Goal: Information Seeking & Learning: Learn about a topic

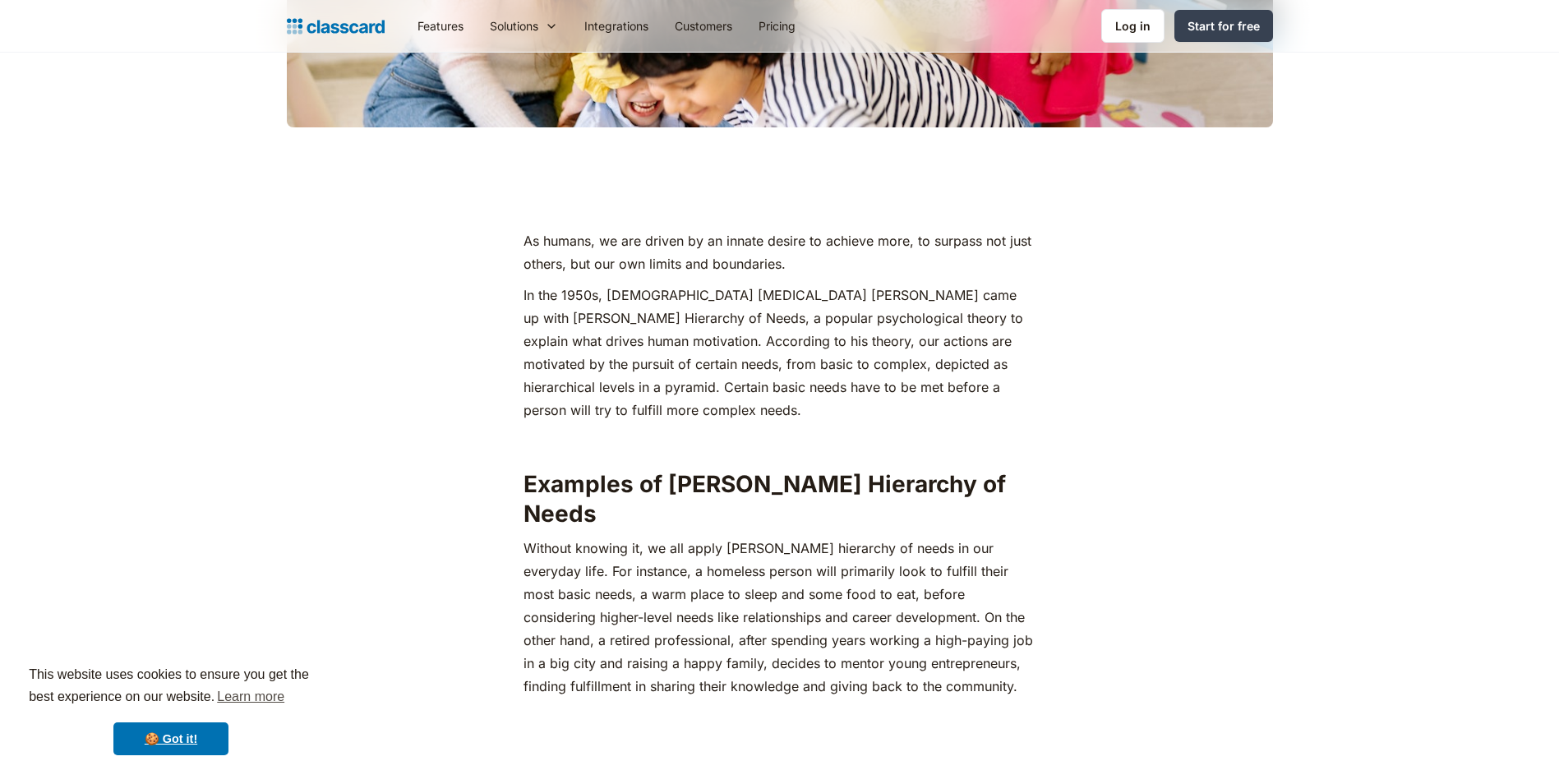
drag, startPoint x: 530, startPoint y: 240, endPoint x: 661, endPoint y: 312, distance: 149.5
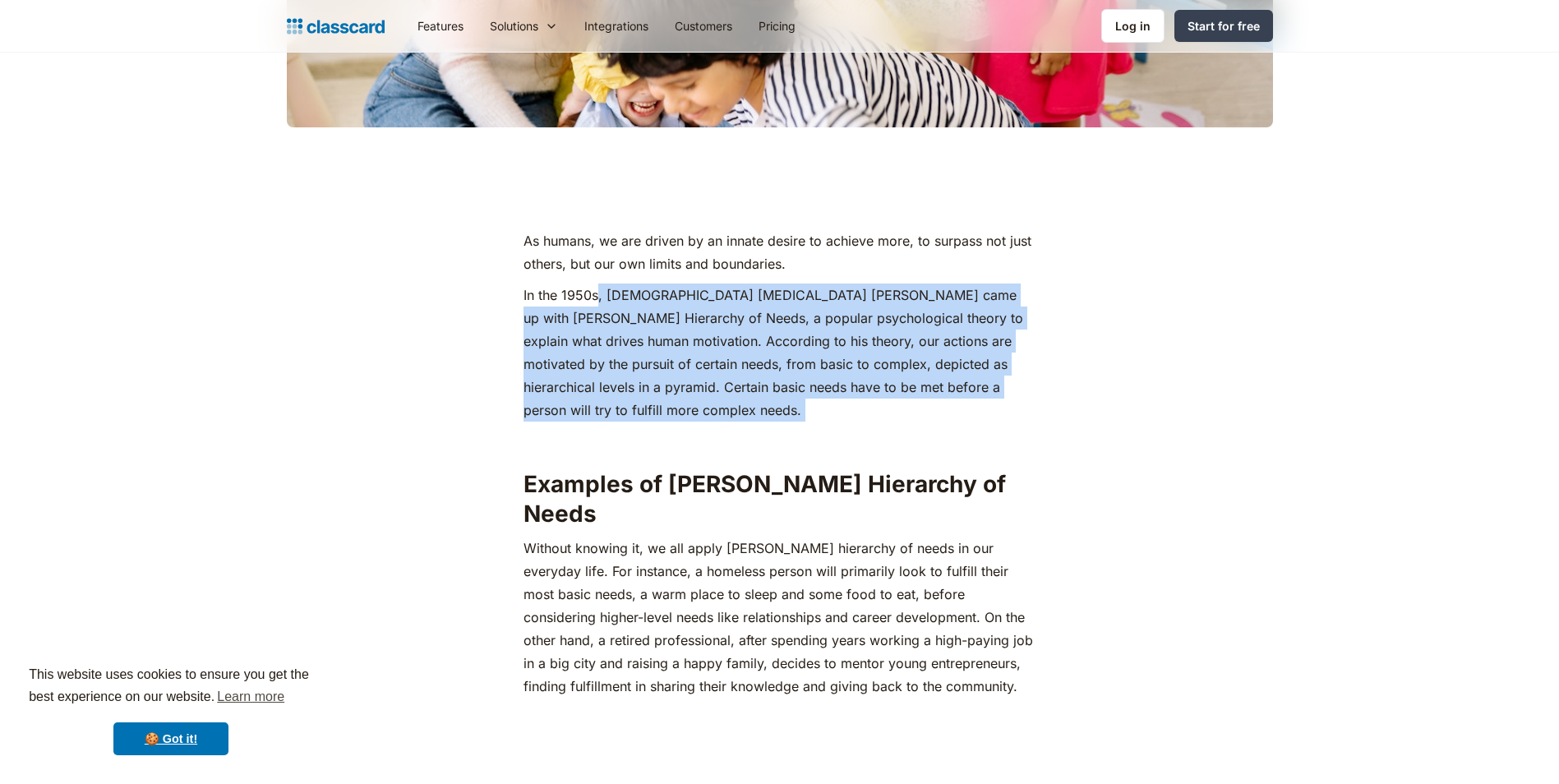
drag, startPoint x: 661, startPoint y: 312, endPoint x: 1079, endPoint y: 402, distance: 427.6
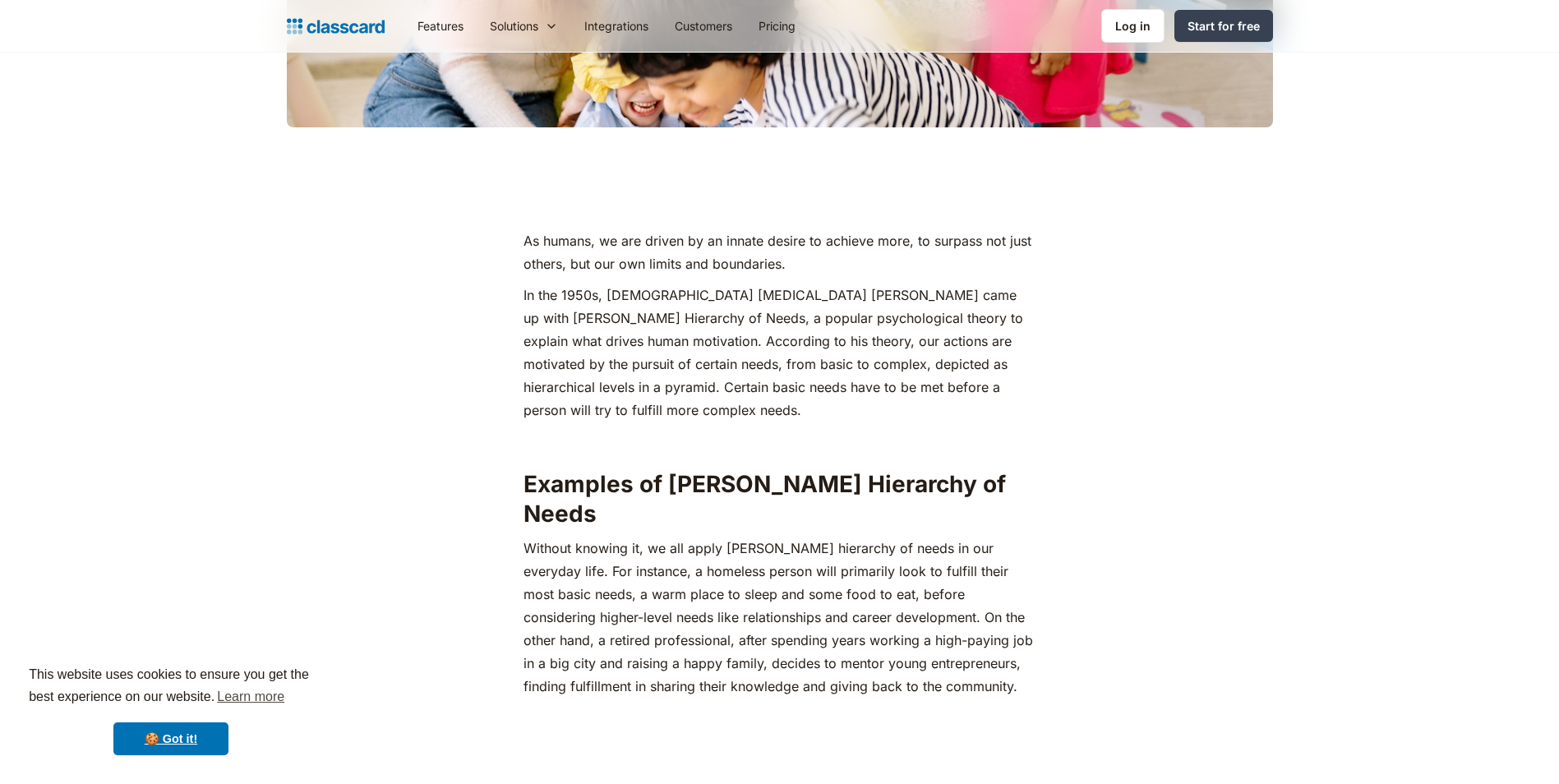
click at [989, 389] on p "In the 1950s, American psychologist Abraham Maslow came up with Maslow's Hierar…" at bounding box center [779, 352] width 512 height 138
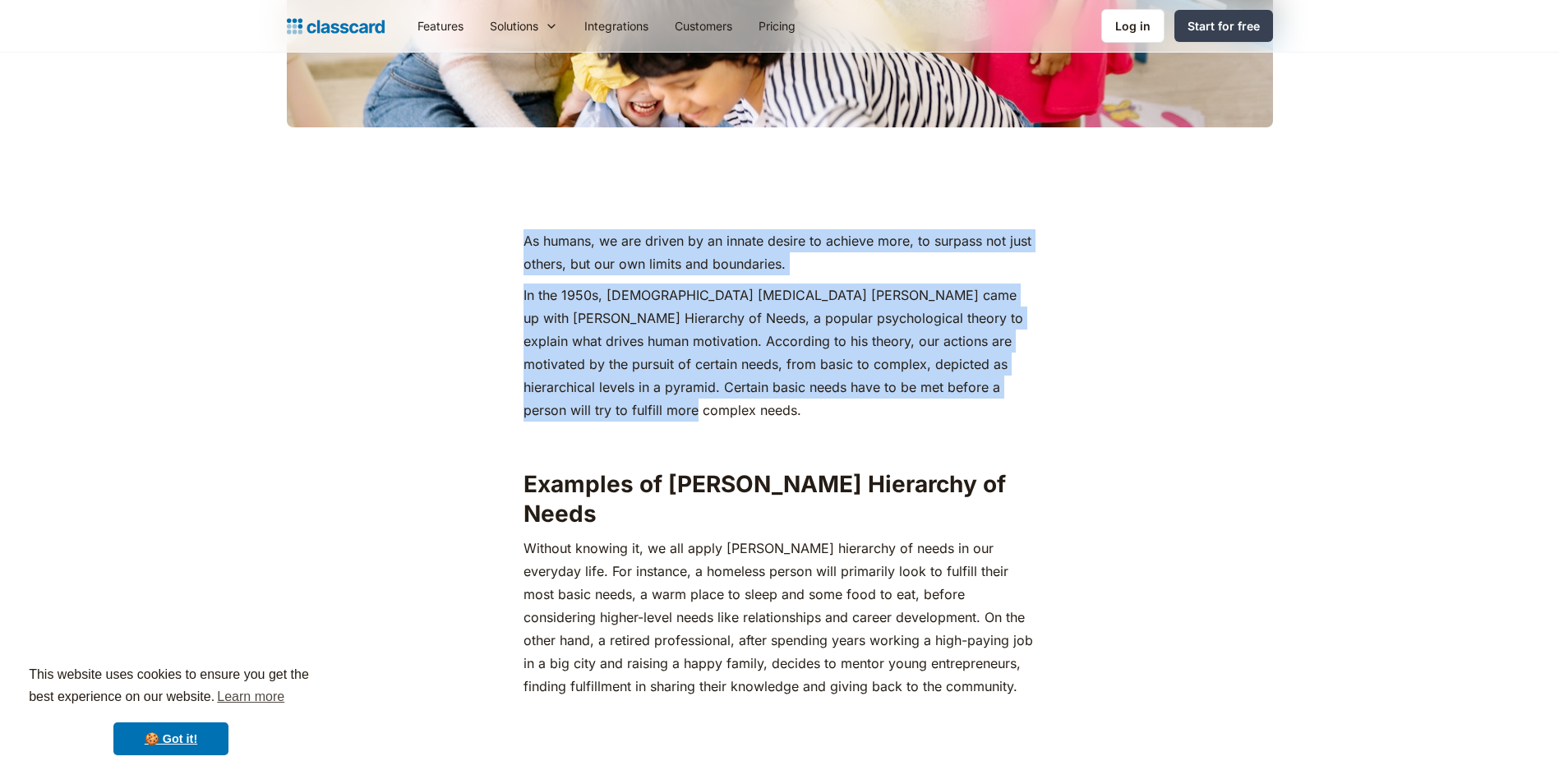
drag, startPoint x: 993, startPoint y: 383, endPoint x: 515, endPoint y: 242, distance: 498.4
copy div "As humans, we are driven by an innate desire to achieve more, to surpass not ju…"
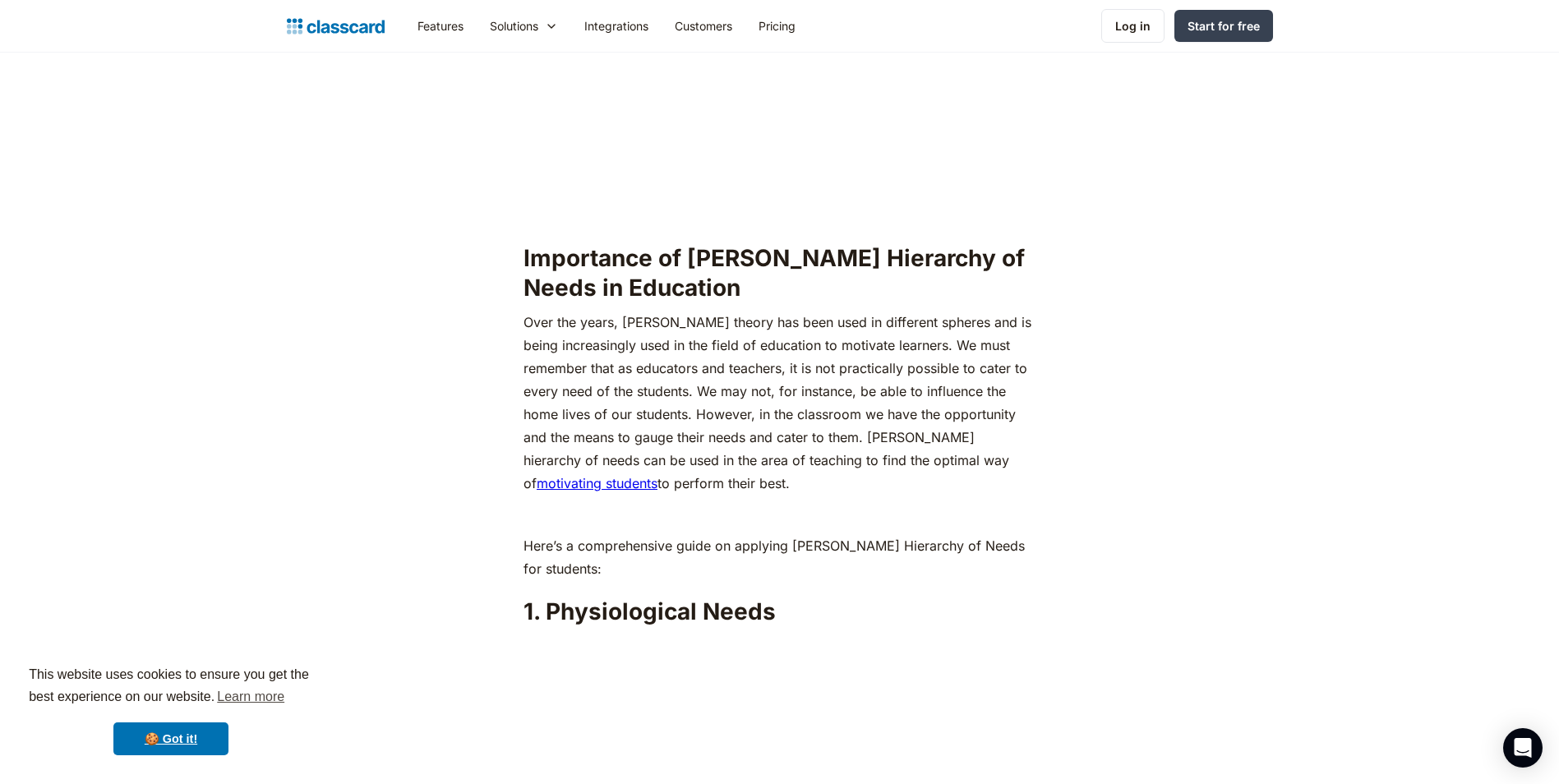
scroll to position [1560, 0]
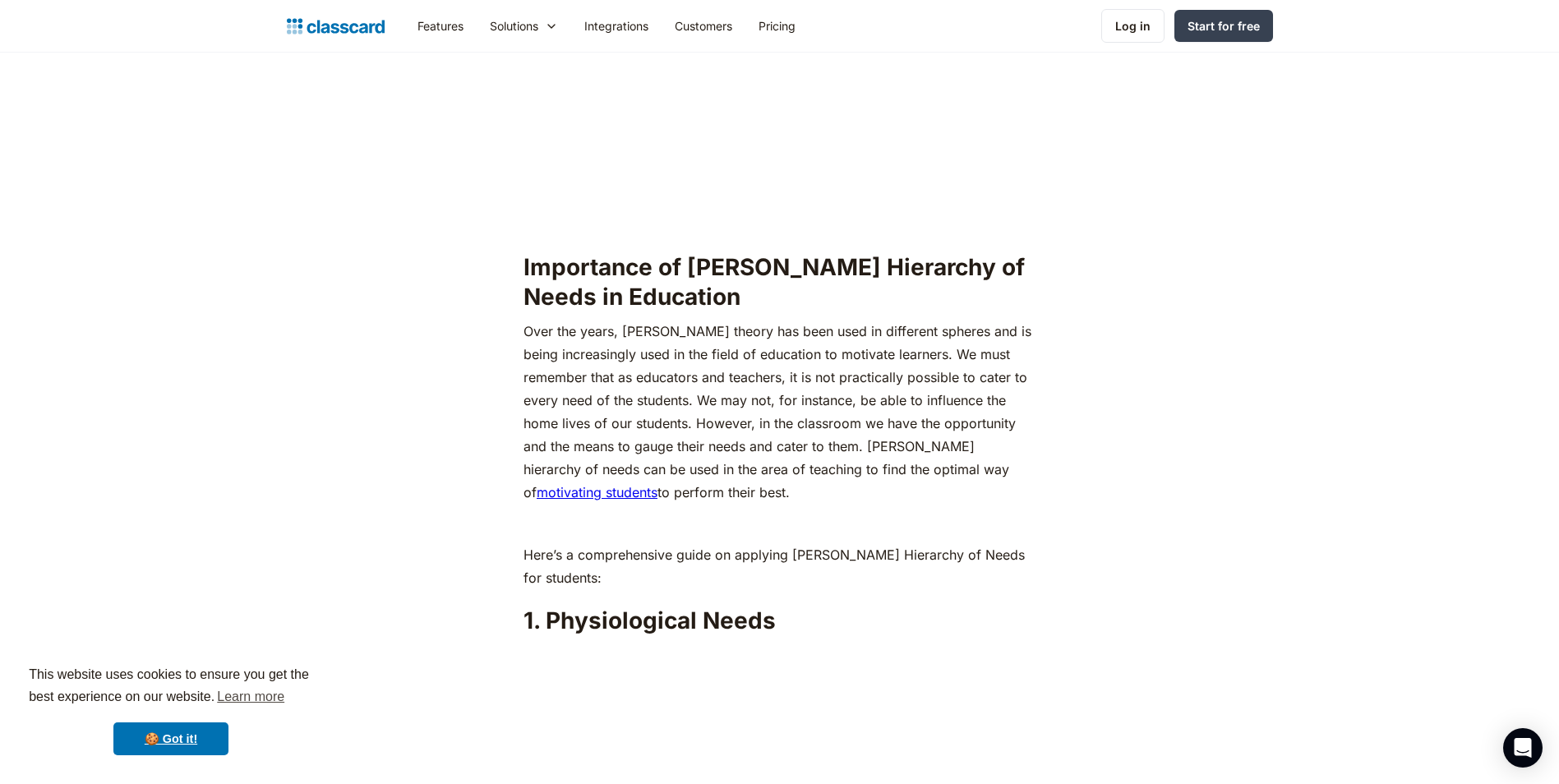
click at [657, 484] on link "motivating students" at bounding box center [597, 492] width 121 height 16
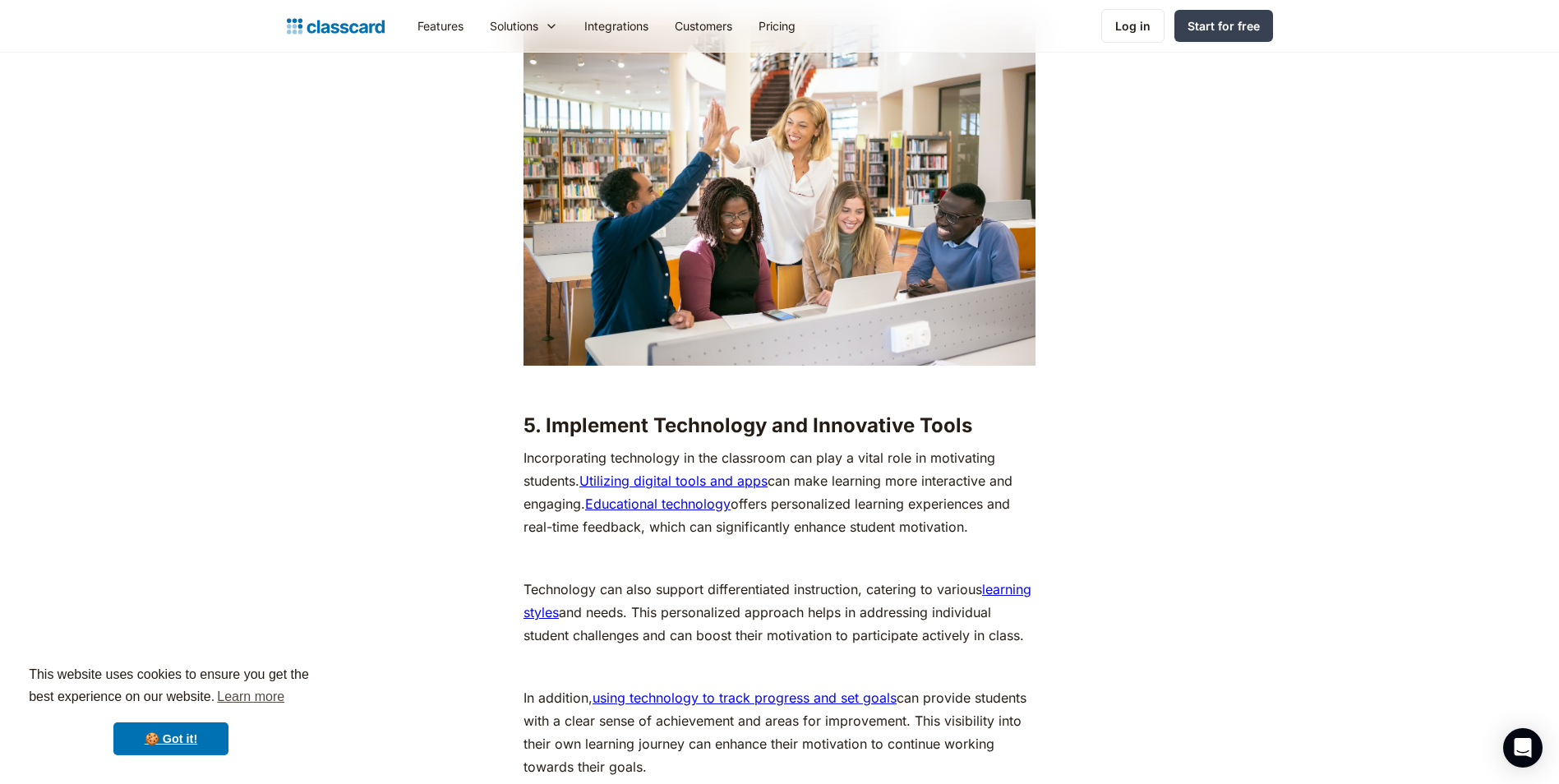
scroll to position [3743, 0]
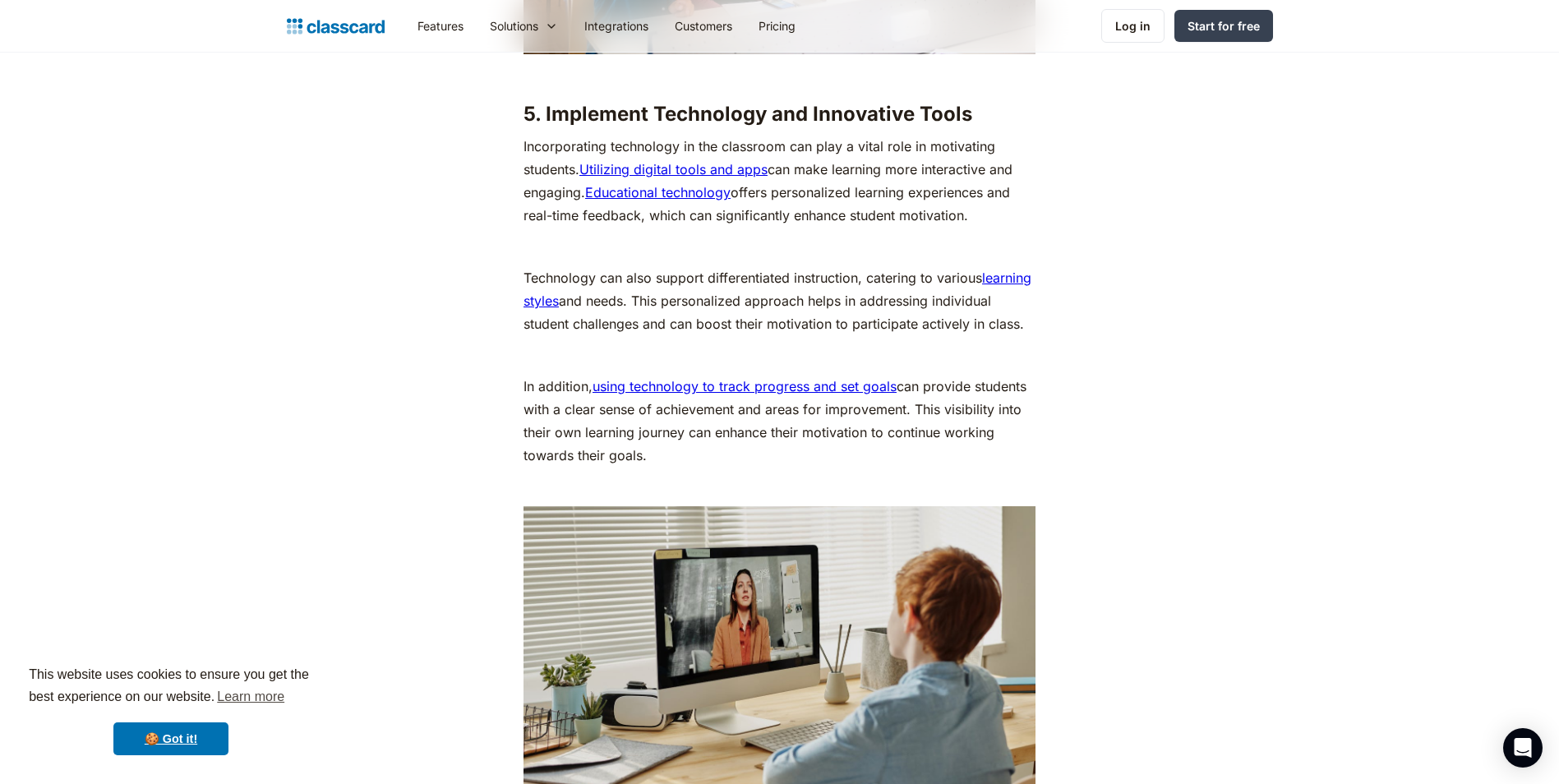
click at [657, 467] on p "In addition, using technology to track progress and set goals can provide stude…" at bounding box center [779, 420] width 512 height 92
click at [661, 467] on p "In addition, using technology to track progress and set goals can provide stude…" at bounding box center [779, 420] width 512 height 92
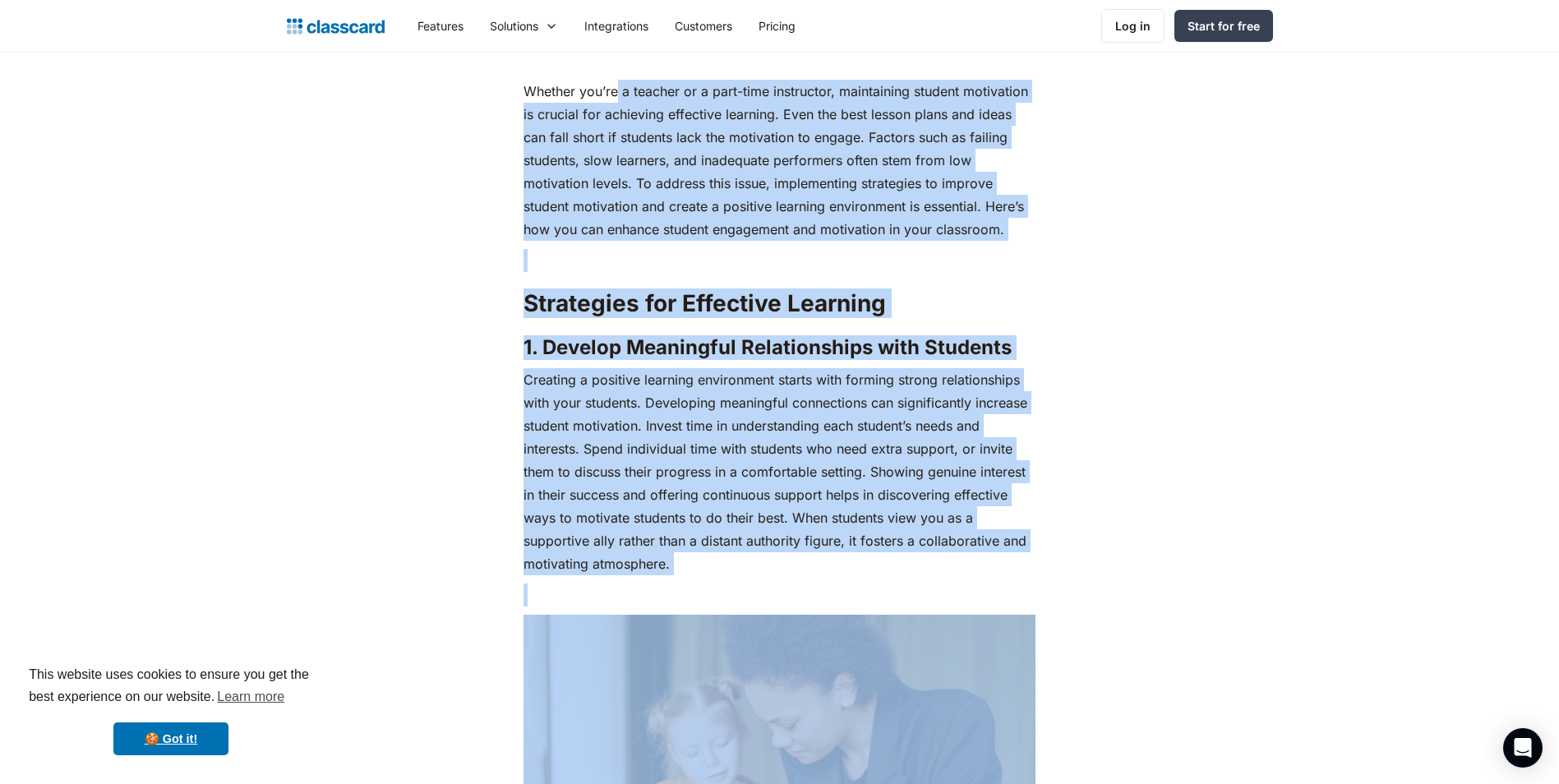
scroll to position [748, 0]
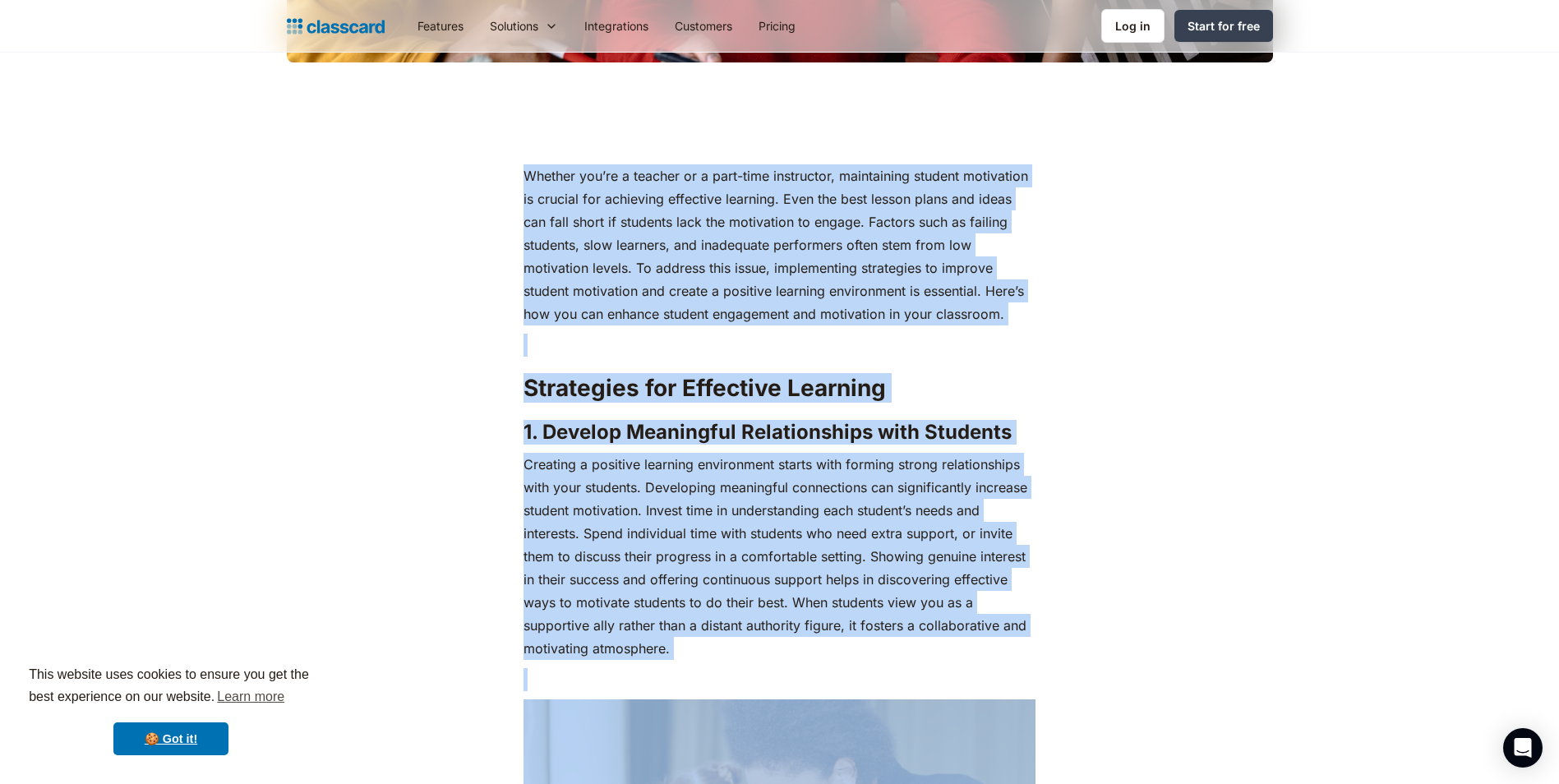
drag, startPoint x: 643, startPoint y: 481, endPoint x: 525, endPoint y: 175, distance: 328.0
copy div "Loremip dol’si a consect ad e sedd-eius temporinci, utlaboreetd magnaal enimadm…"
